Goal: Task Accomplishment & Management: Complete application form

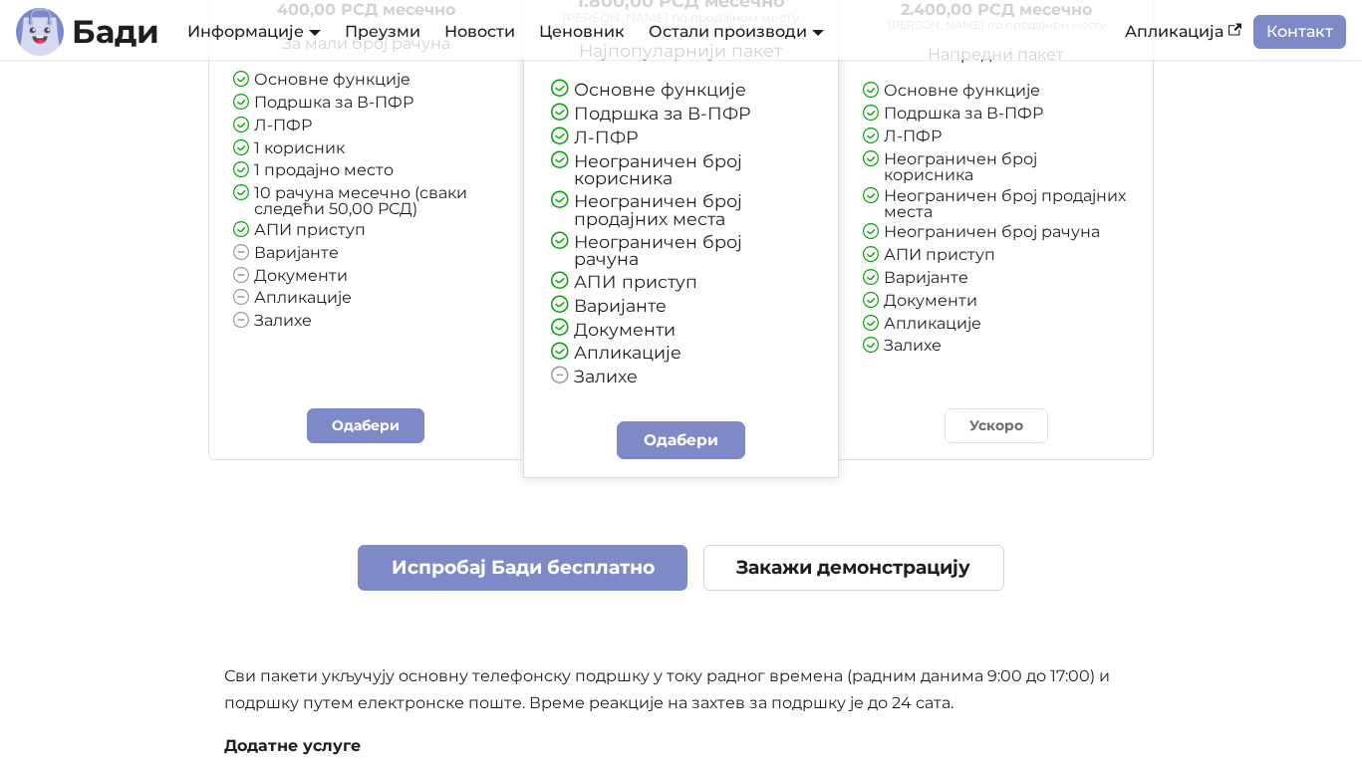
scroll to position [4711, 0]
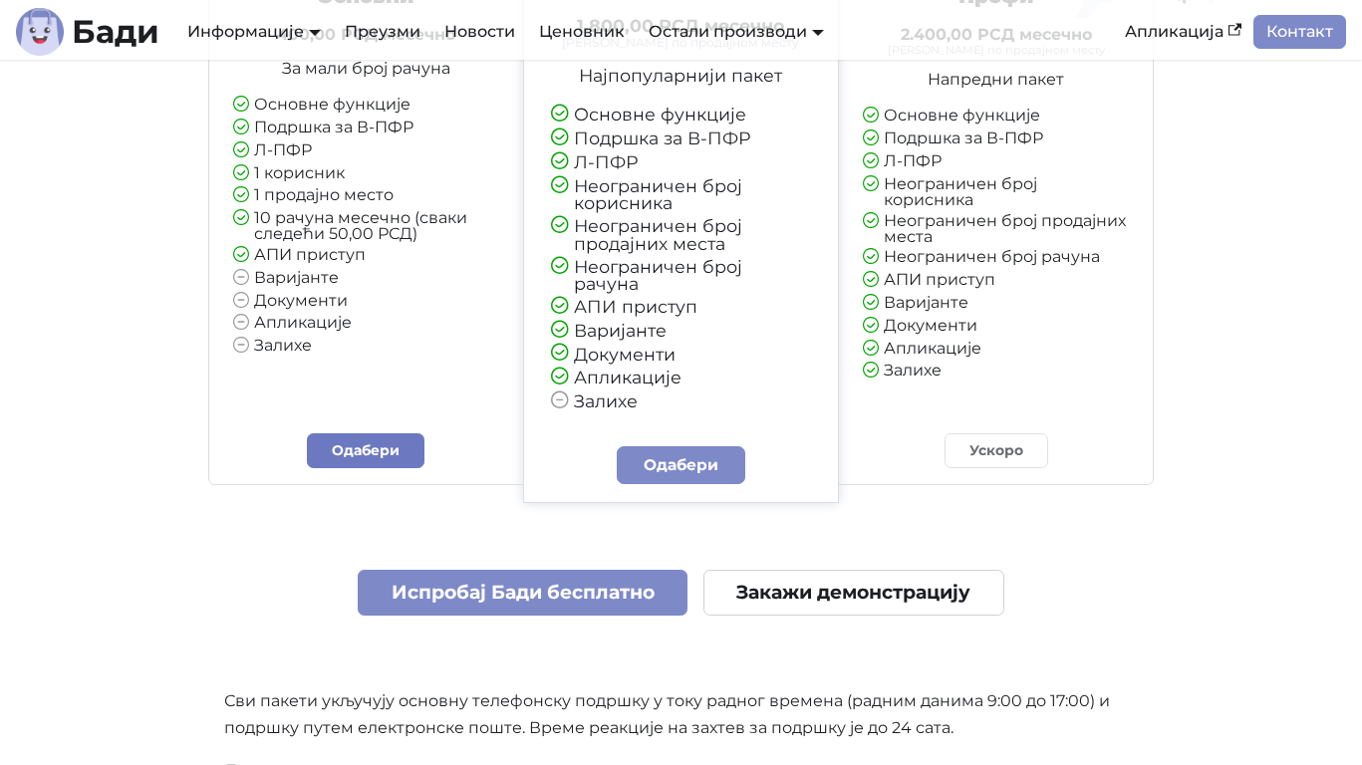
click at [389, 433] on link "Одабери" at bounding box center [366, 450] width 118 height 35
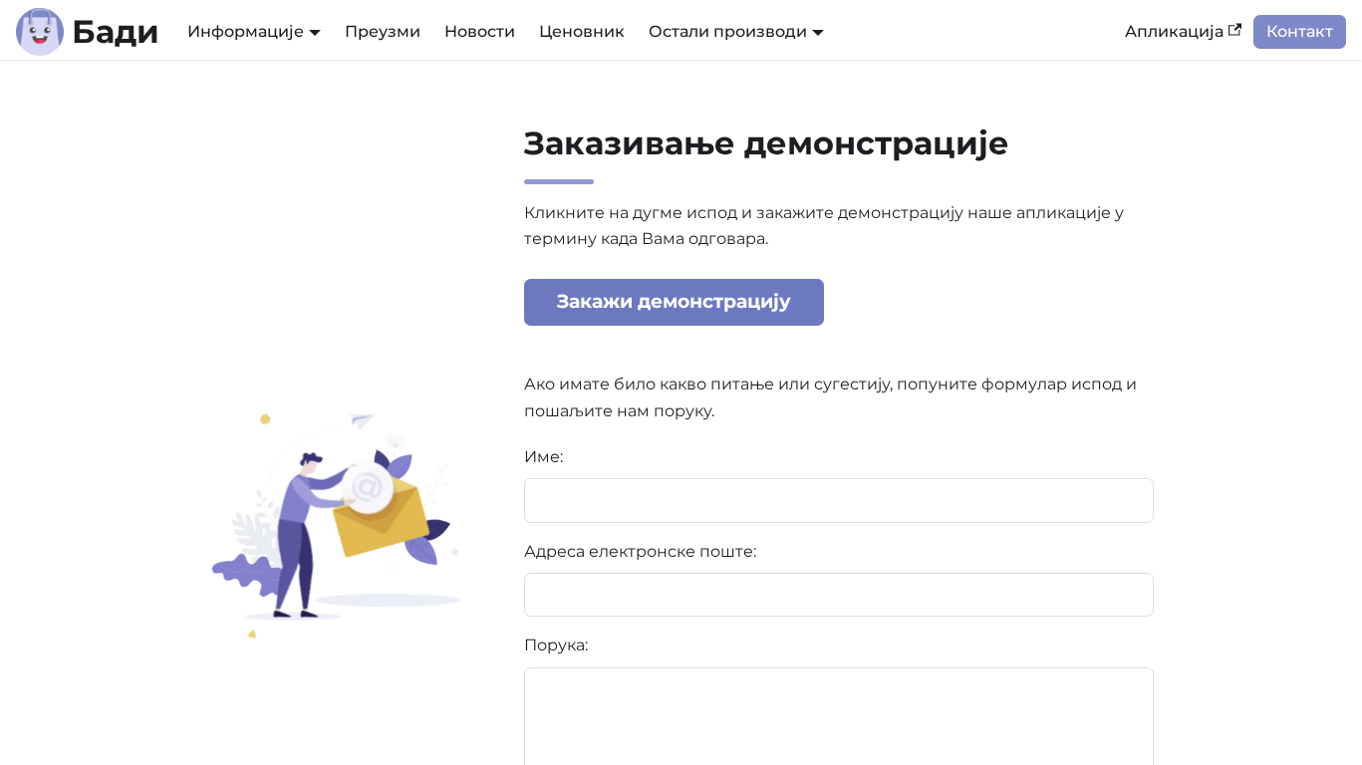
click at [657, 307] on link "Закажи демонстрацију" at bounding box center [674, 302] width 301 height 47
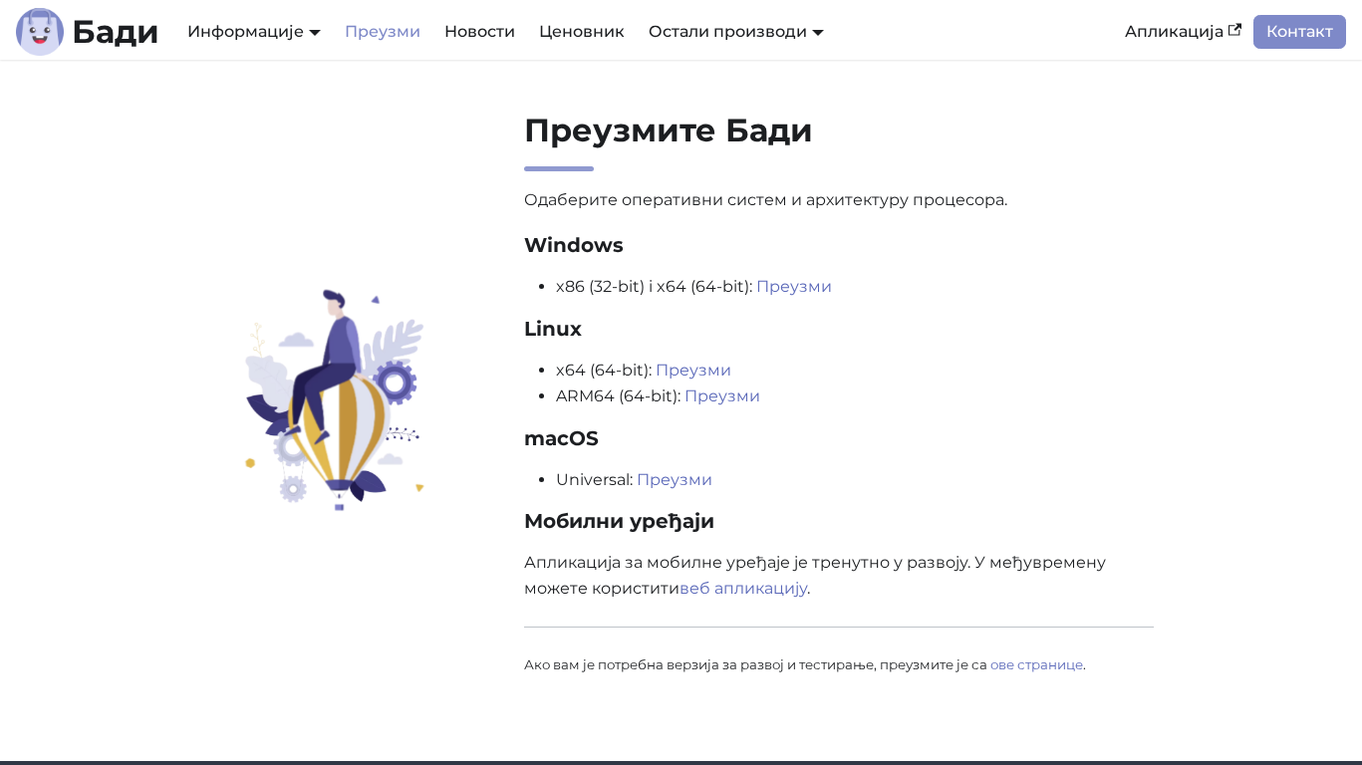
scroll to position [38, 0]
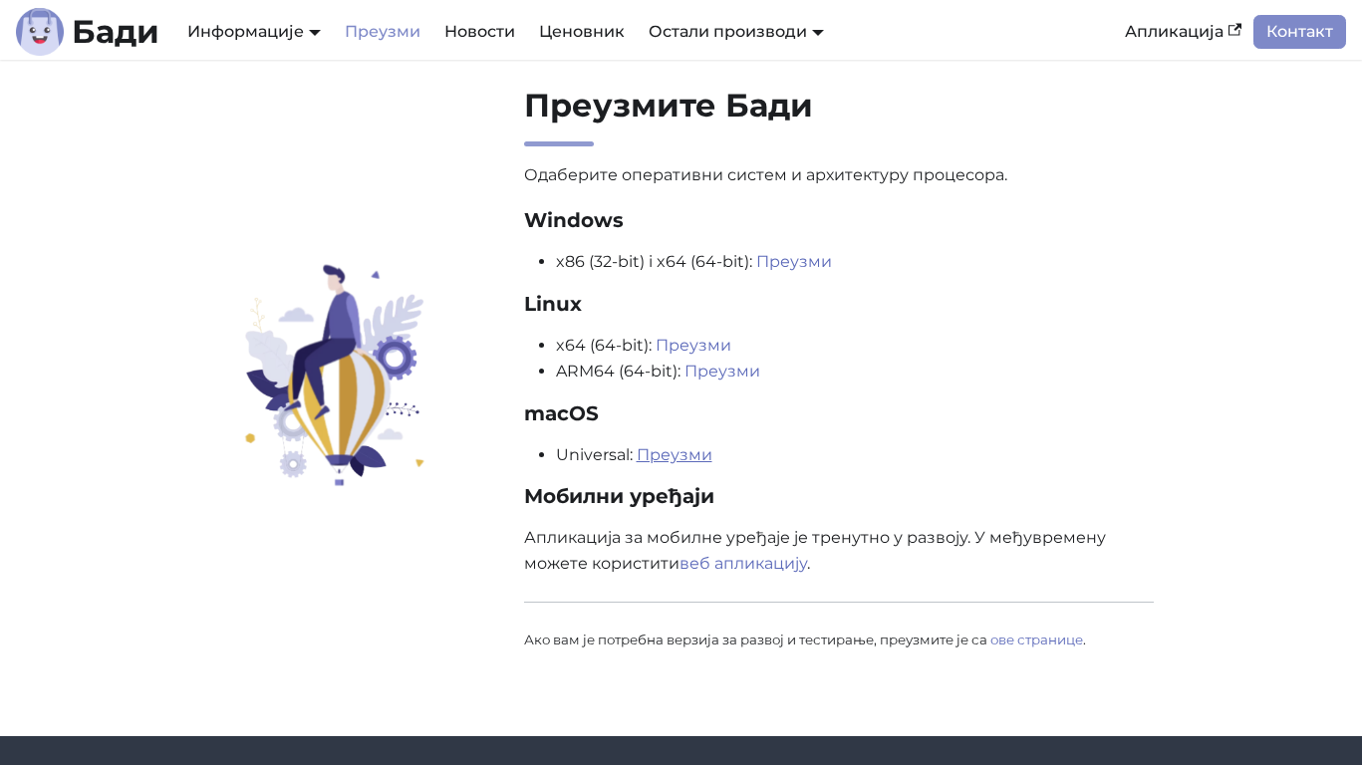
click at [680, 454] on link "Преузми" at bounding box center [675, 454] width 76 height 19
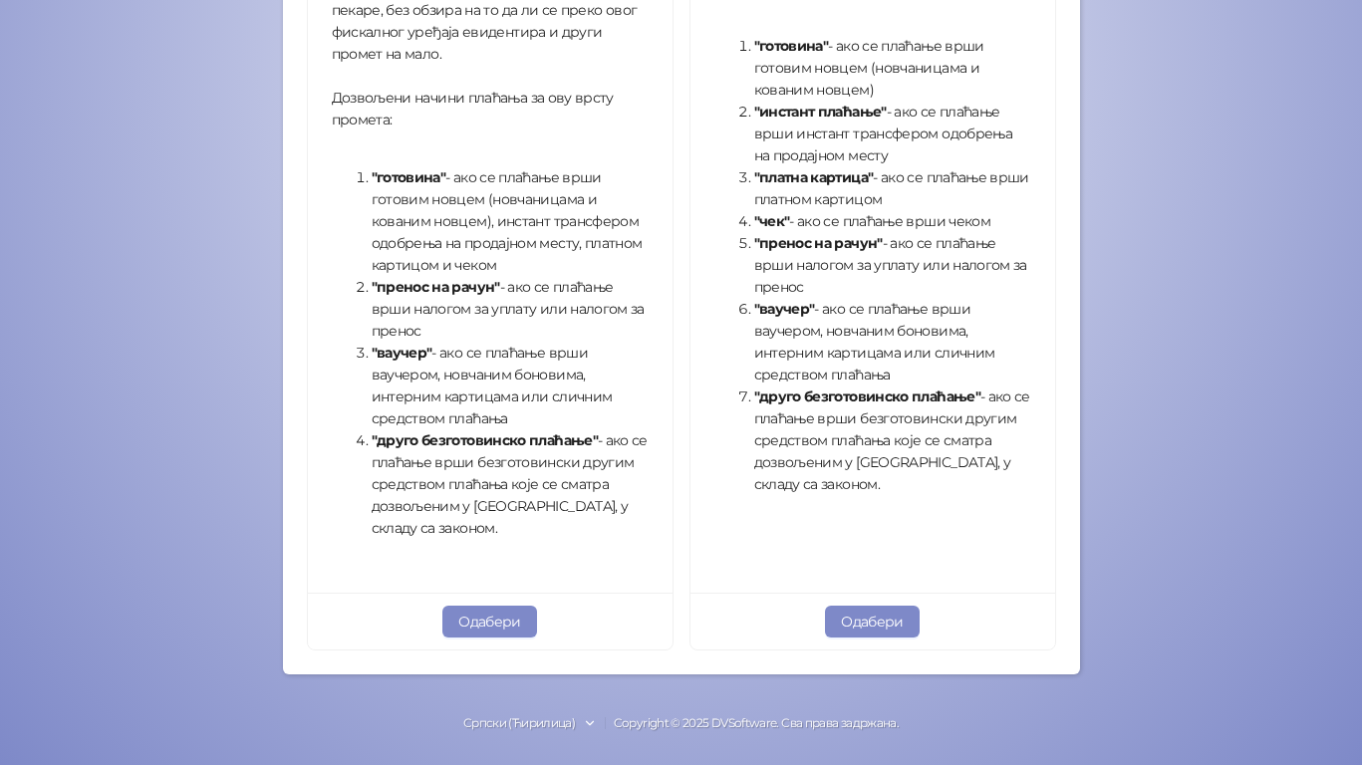
scroll to position [683, 0]
click at [881, 620] on button "Одабери" at bounding box center [872, 623] width 95 height 32
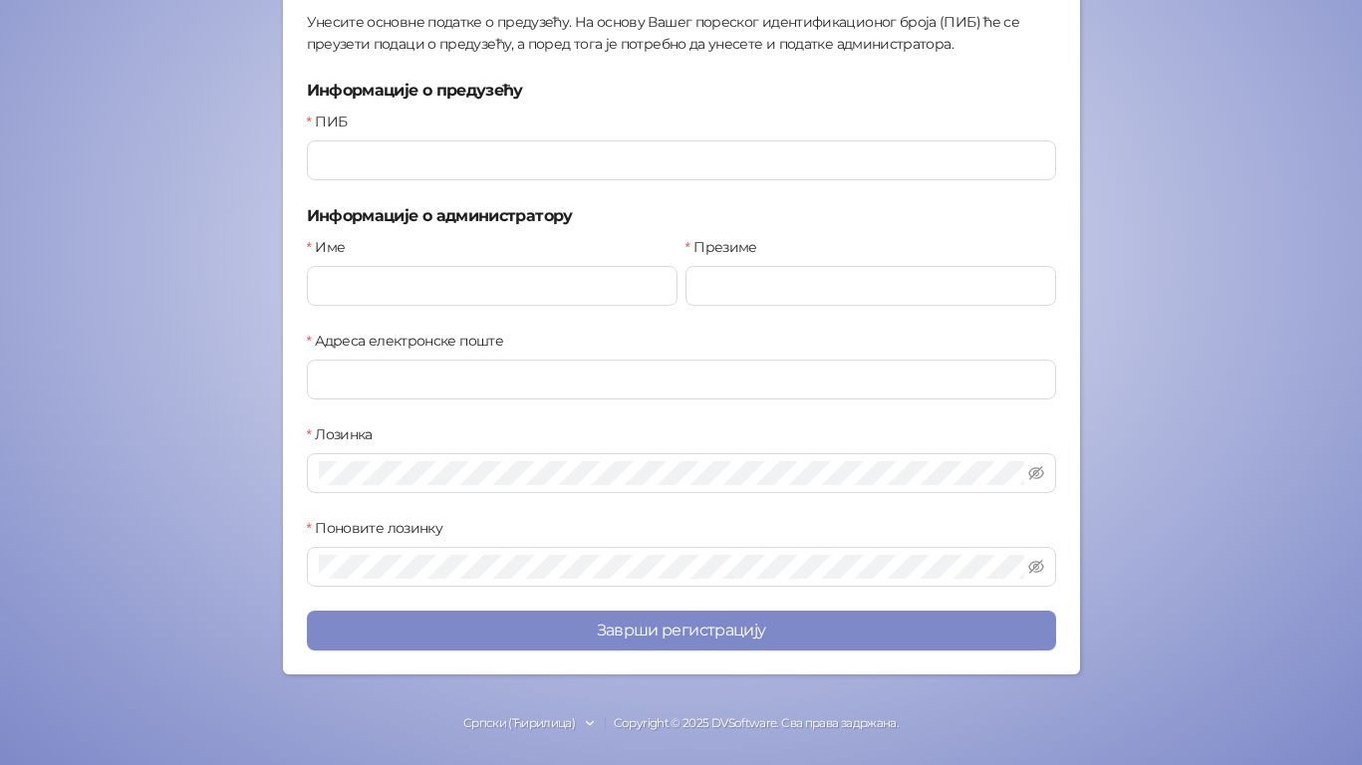
scroll to position [263, 0]
